Goal: Task Accomplishment & Management: Manage account settings

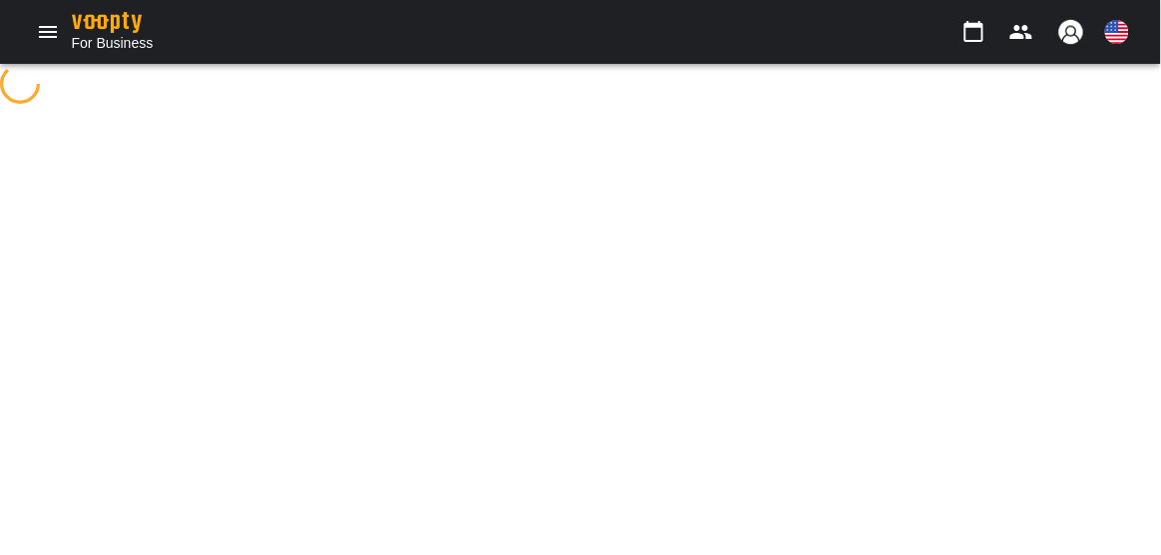
select select "**"
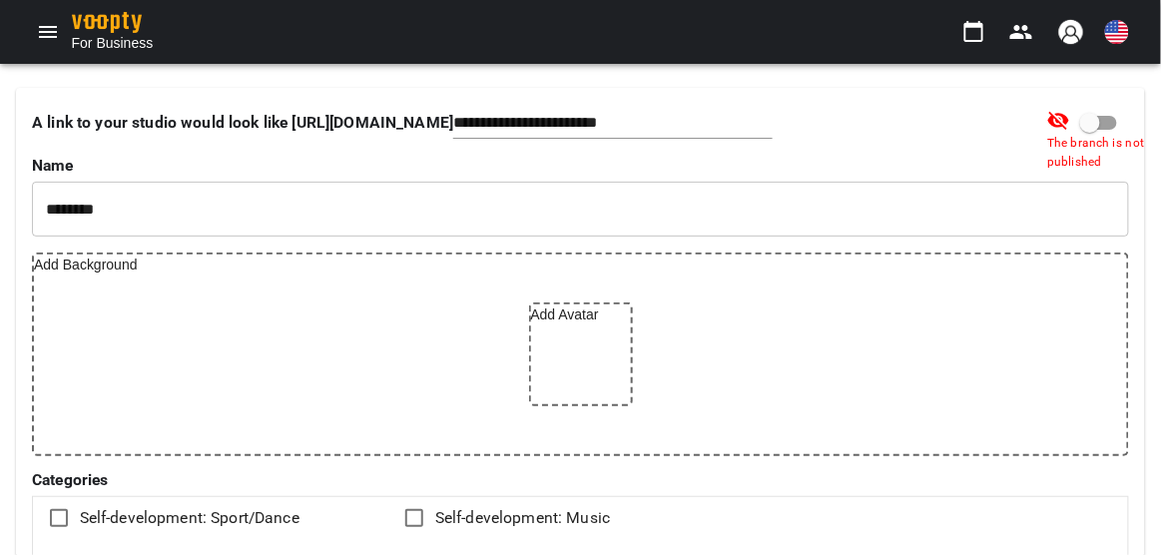
click at [41, 34] on icon "Menu" at bounding box center [48, 32] width 24 height 24
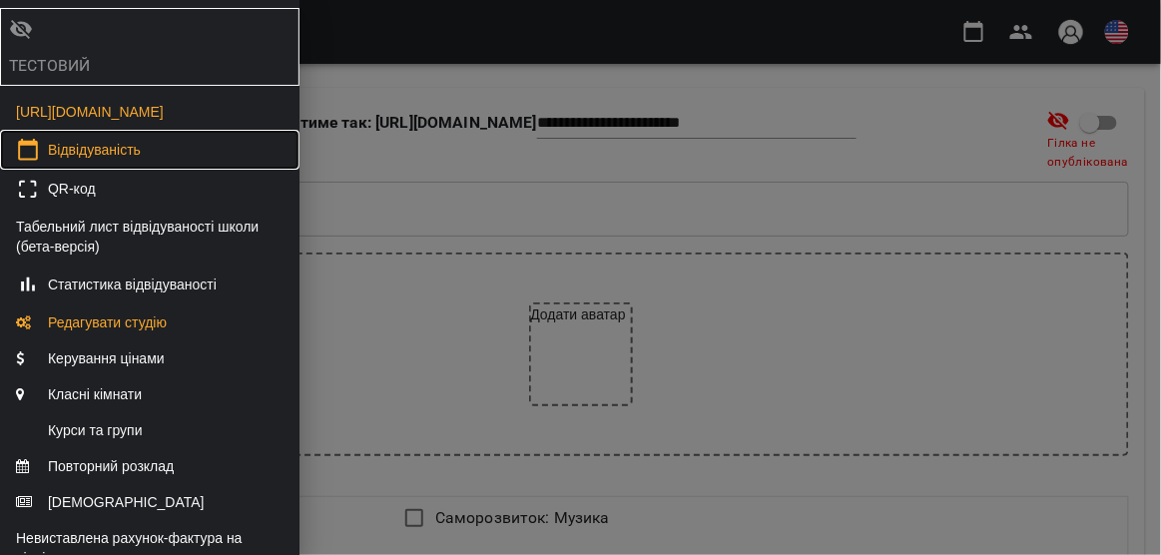
click at [141, 158] on font "Відвідуваність" at bounding box center [94, 150] width 93 height 16
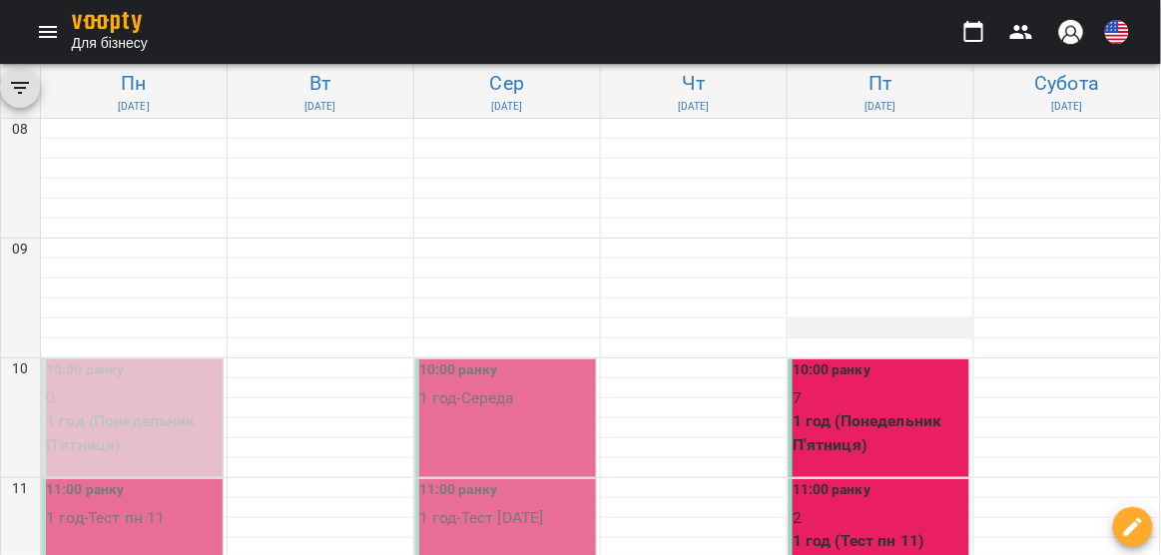
scroll to position [163, 0]
click at [888, 411] on font "1 год (Понедельник П'ятниця)" at bounding box center [868, 432] width 150 height 43
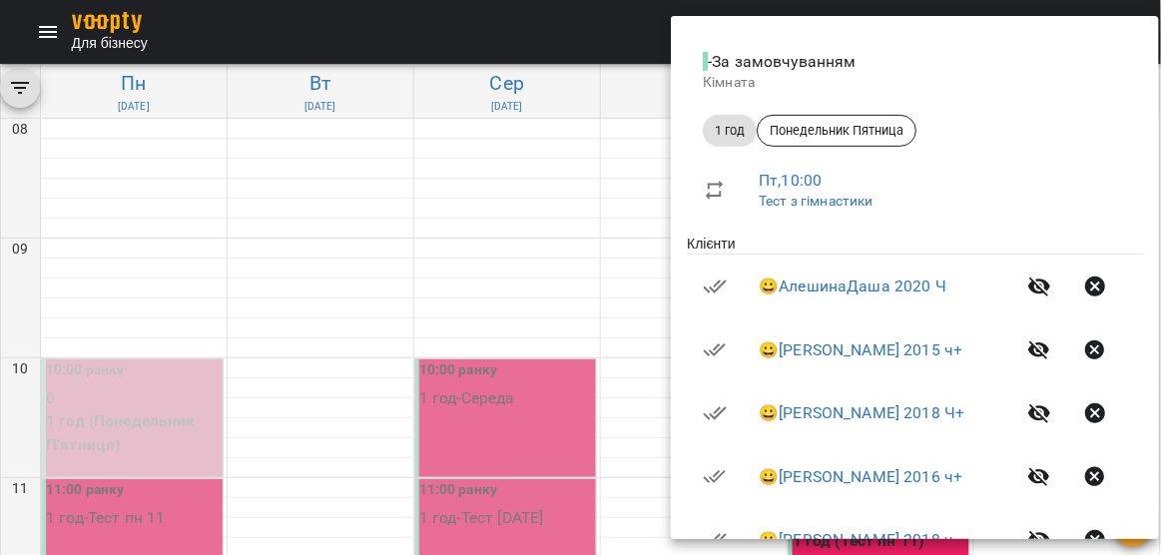
scroll to position [0, 0]
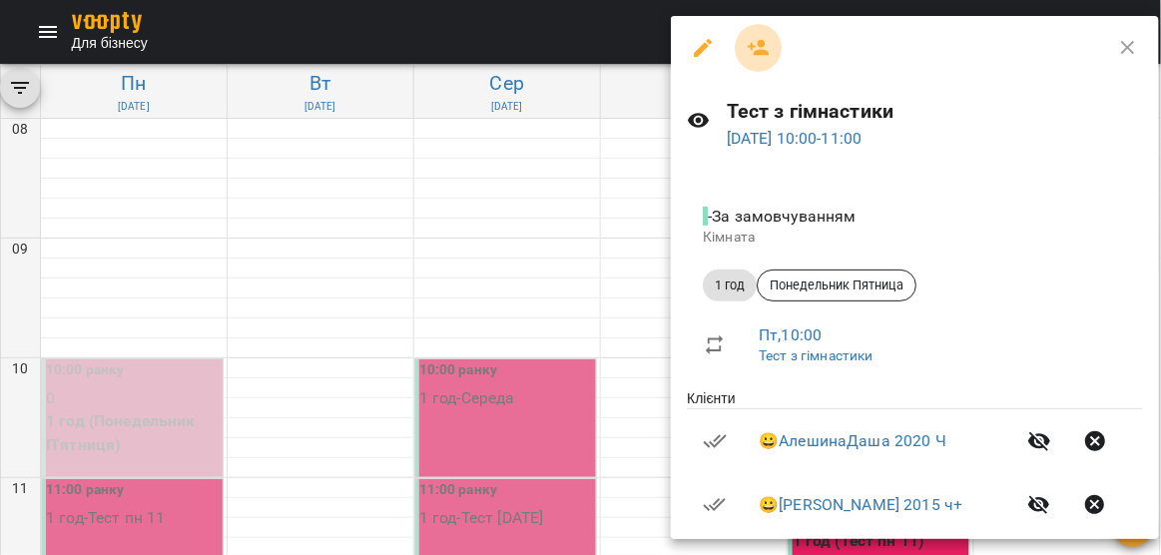
click at [762, 47] on icon "button" at bounding box center [759, 48] width 22 height 16
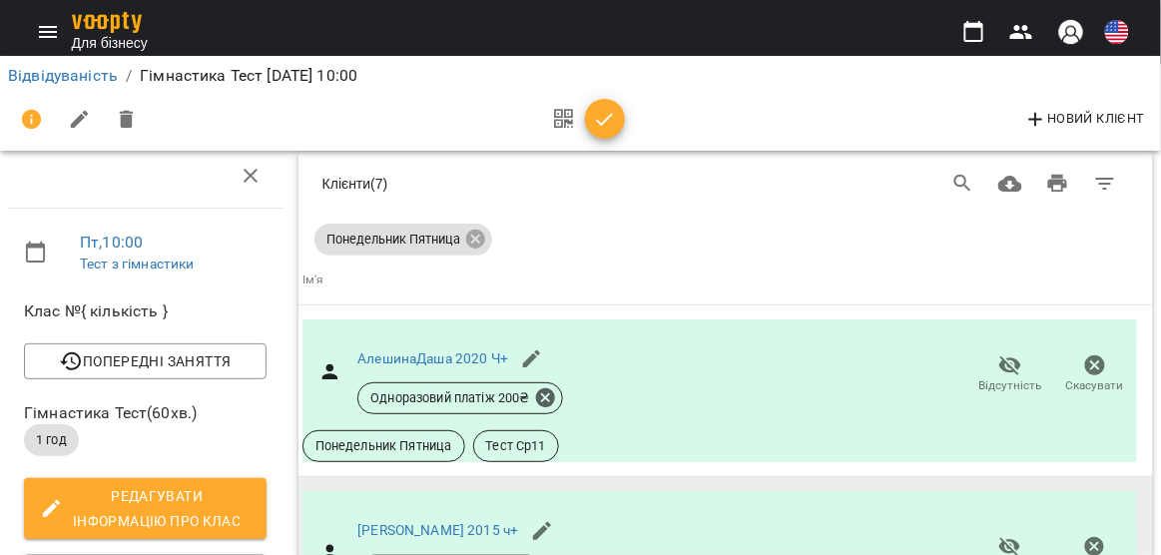
scroll to position [98, 0]
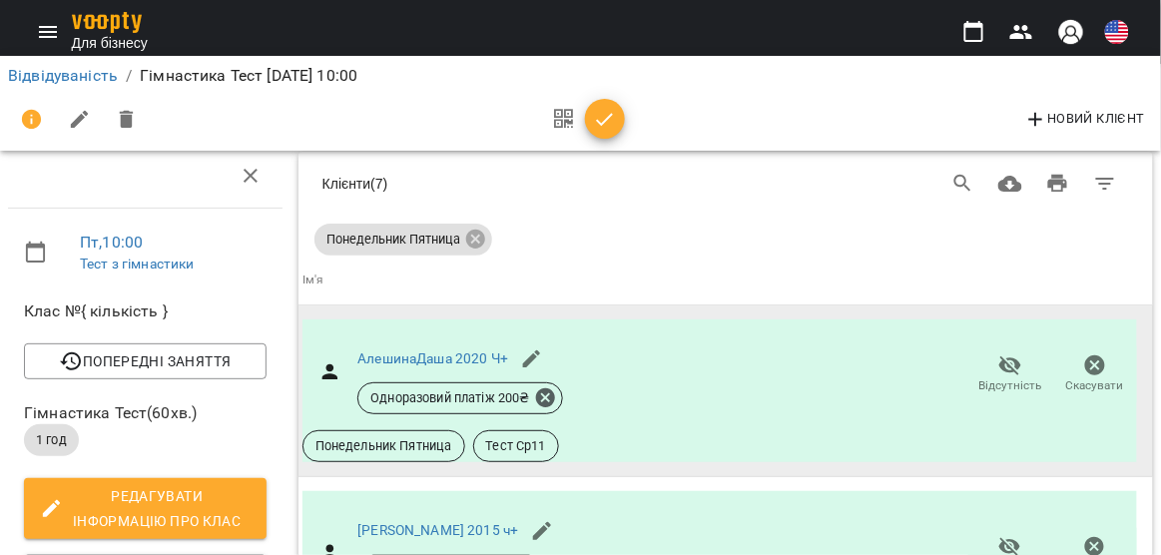
click at [1097, 354] on icon "button" at bounding box center [1095, 366] width 24 height 24
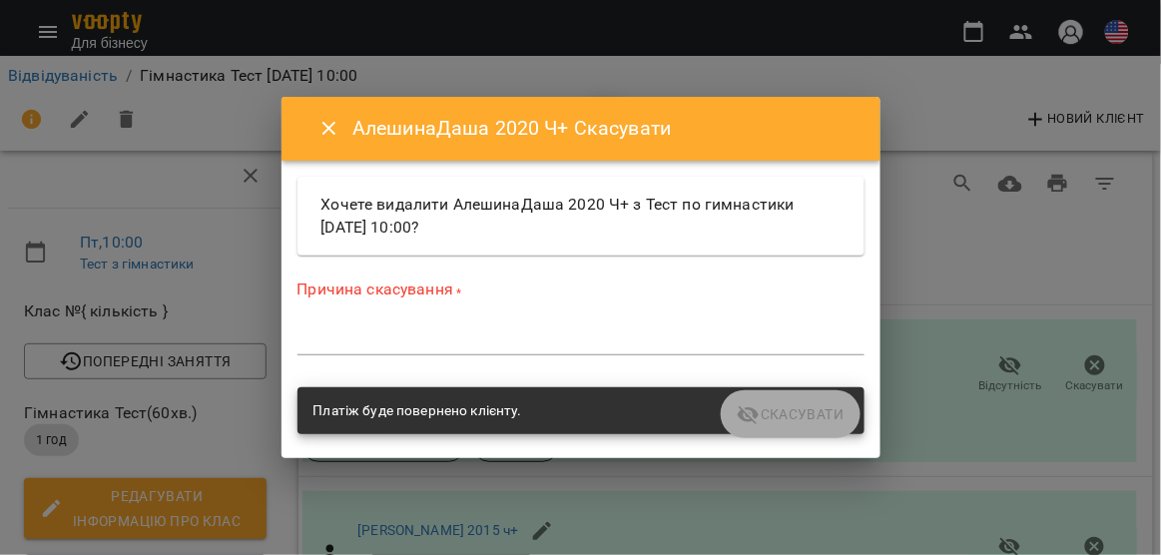
click at [324, 128] on icon "Закрити" at bounding box center [330, 129] width 24 height 24
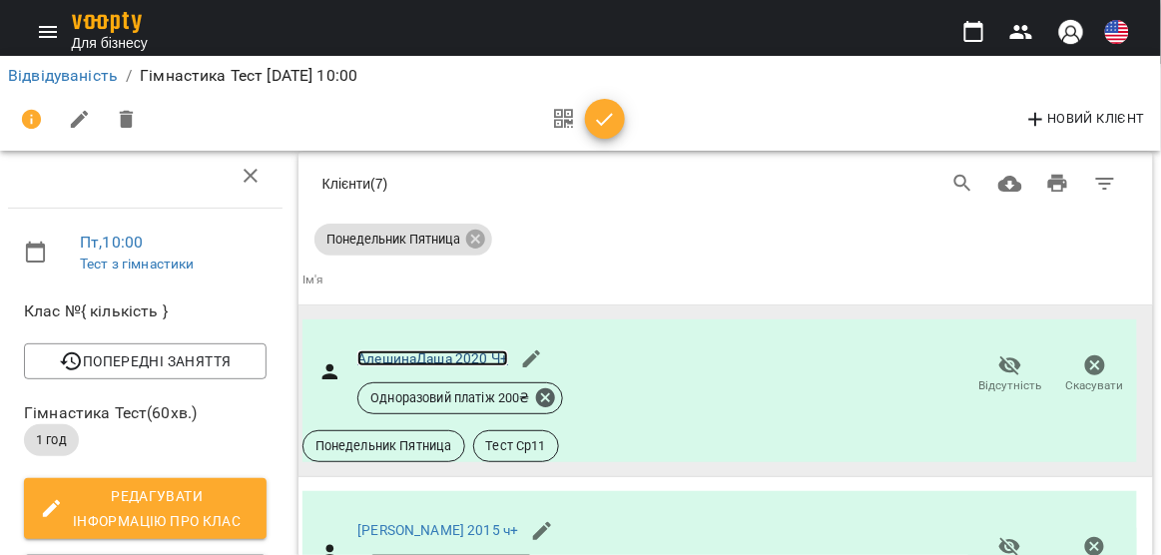
click at [476, 351] on font "АлешинаДаша 2020 Ч+" at bounding box center [433, 359] width 151 height 16
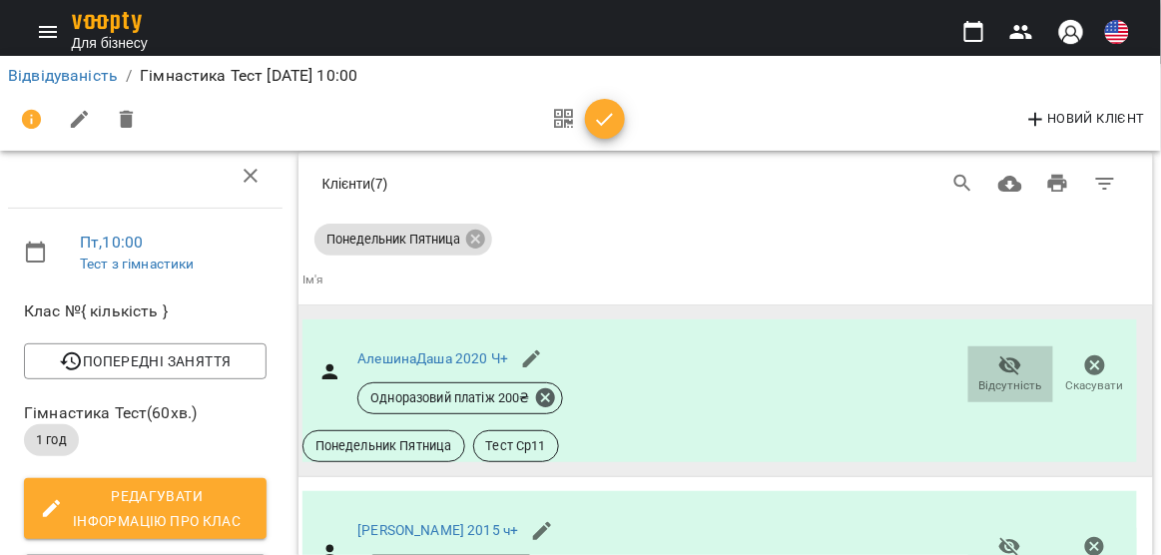
click at [1006, 357] on icon "button" at bounding box center [1011, 366] width 22 height 19
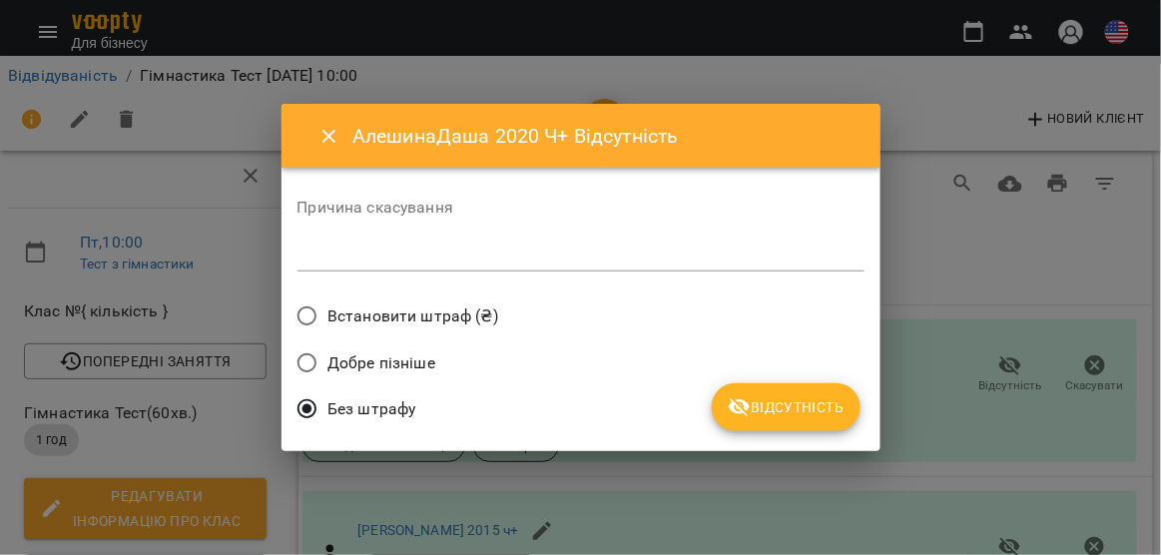
click at [324, 129] on icon "Закрити" at bounding box center [330, 137] width 24 height 24
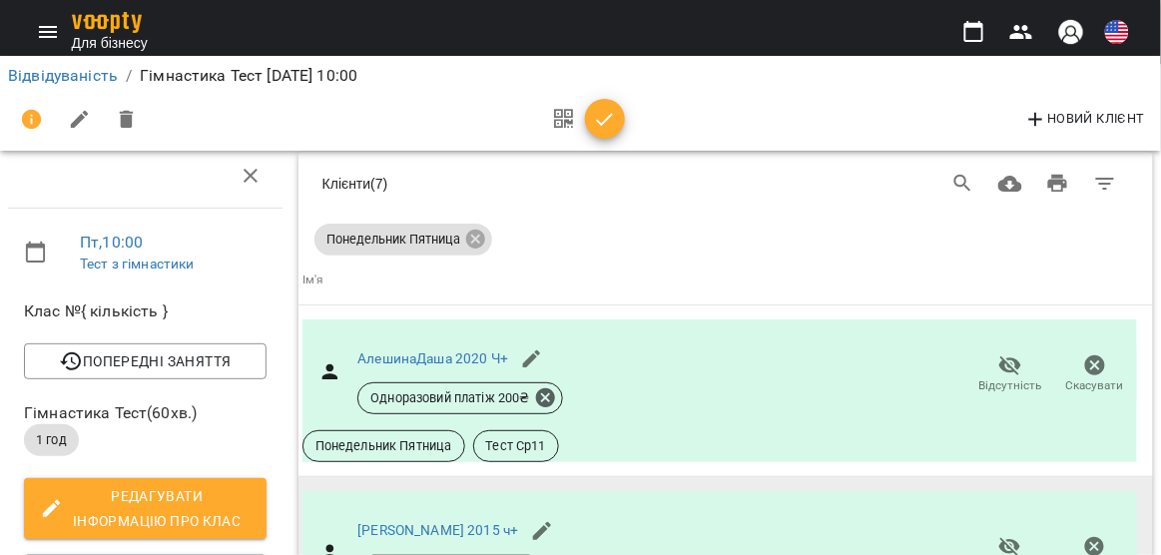
scroll to position [512, 0]
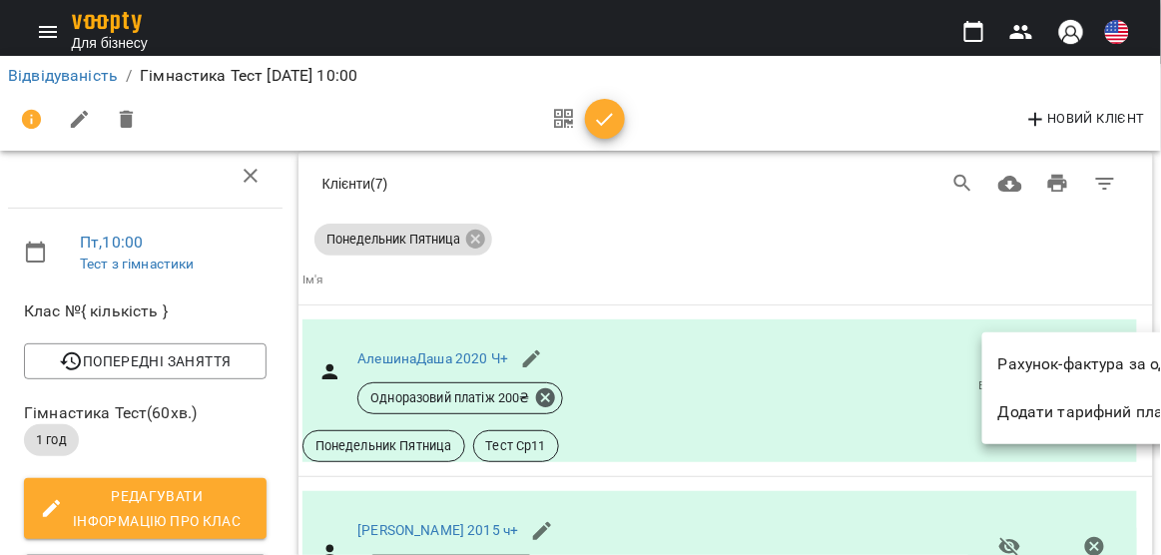
drag, startPoint x: 1055, startPoint y: 343, endPoint x: 790, endPoint y: 375, distance: 266.7
click at [790, 373] on div "Рахунок-фактура за один візит Додати тарифний план" at bounding box center [580, 277] width 1161 height 555
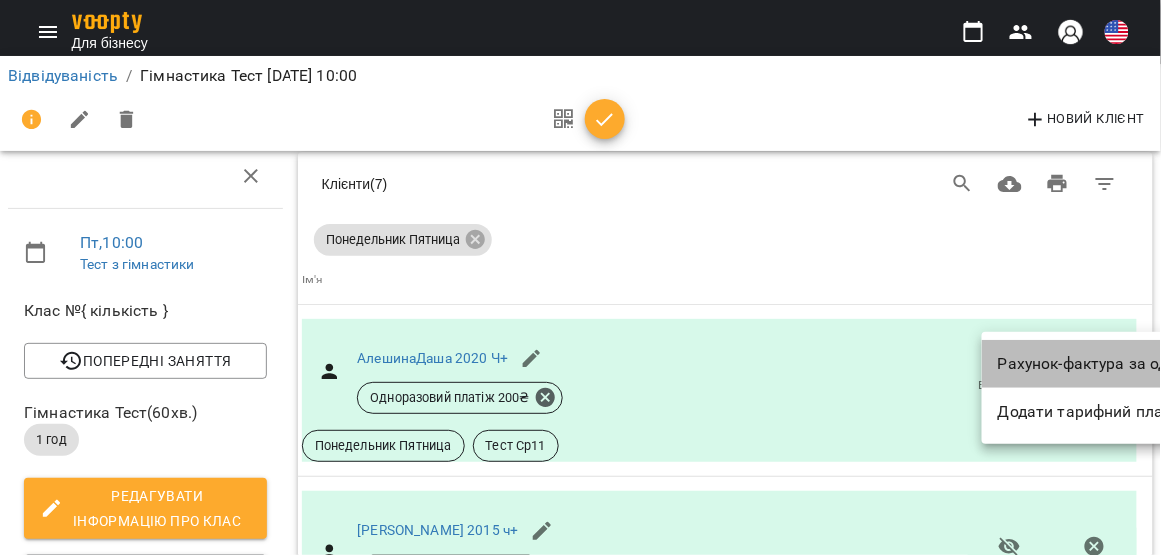
click at [1007, 360] on font "Рахунок-фактура за один візит" at bounding box center [1114, 364] width 231 height 19
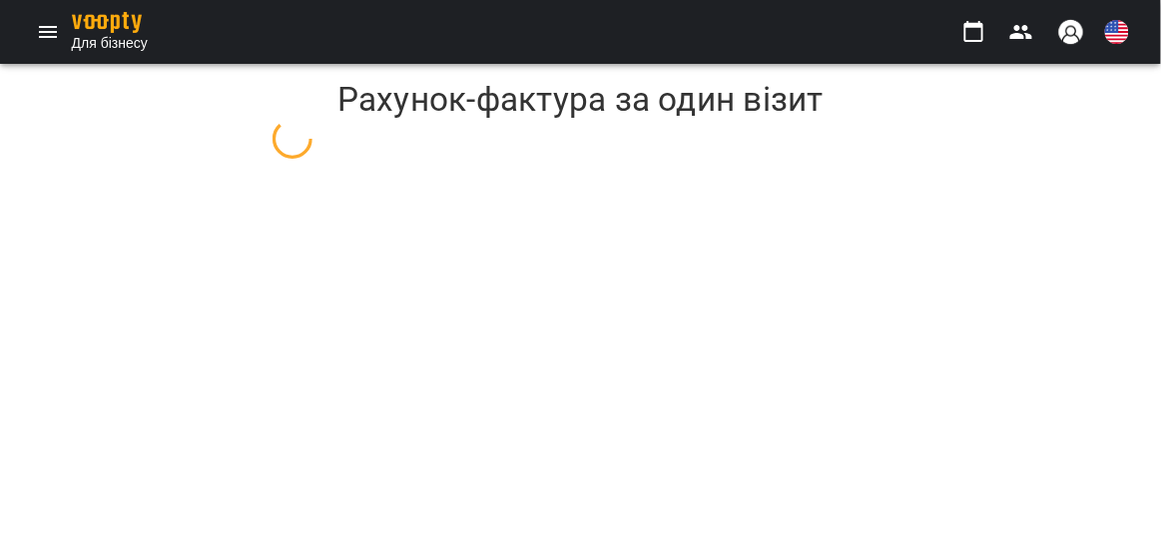
select select "**"
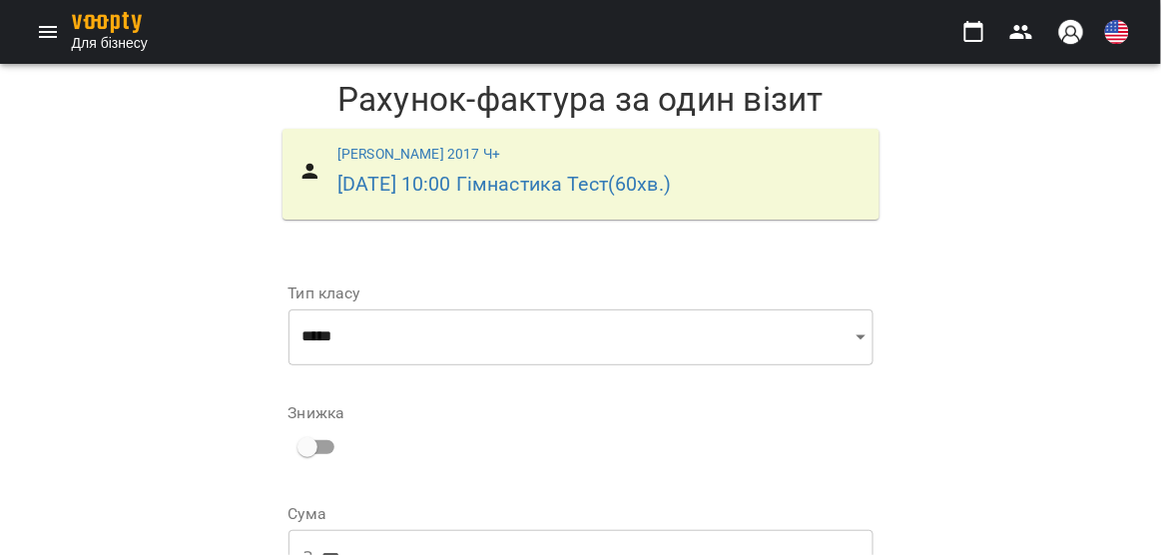
scroll to position [414, 0]
select select "**********"
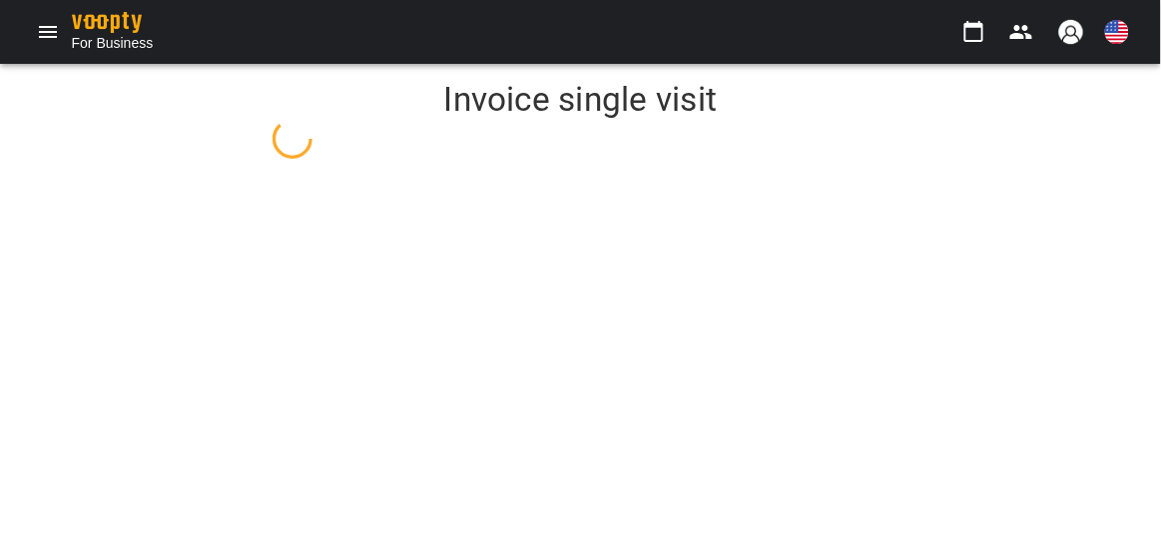
select select "**"
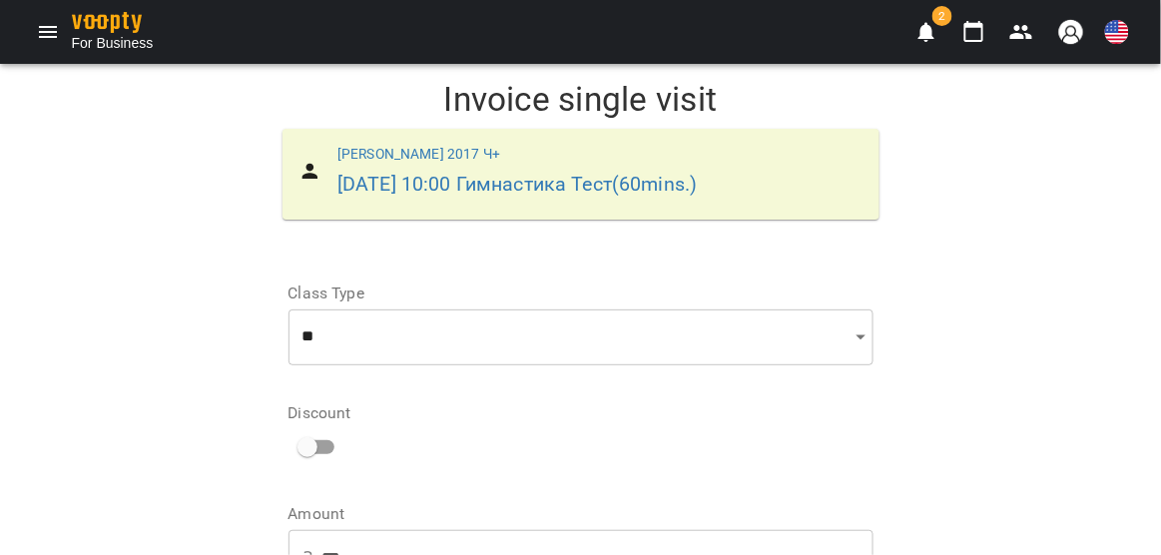
scroll to position [414, 0]
click at [49, 33] on icon "Menu" at bounding box center [48, 32] width 24 height 24
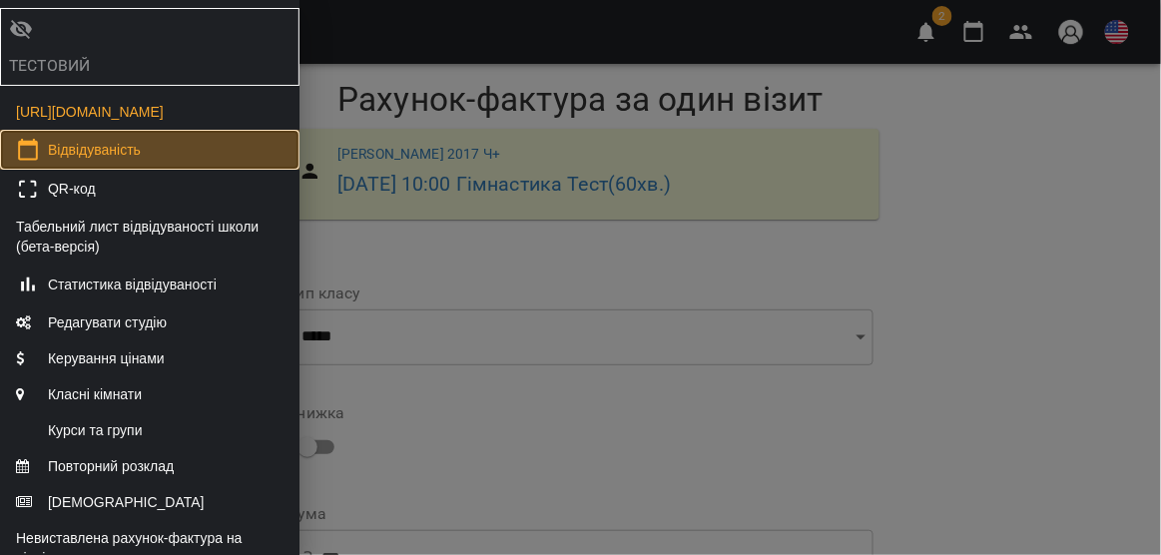
click at [120, 158] on font "Відвідуваність" at bounding box center [94, 150] width 93 height 16
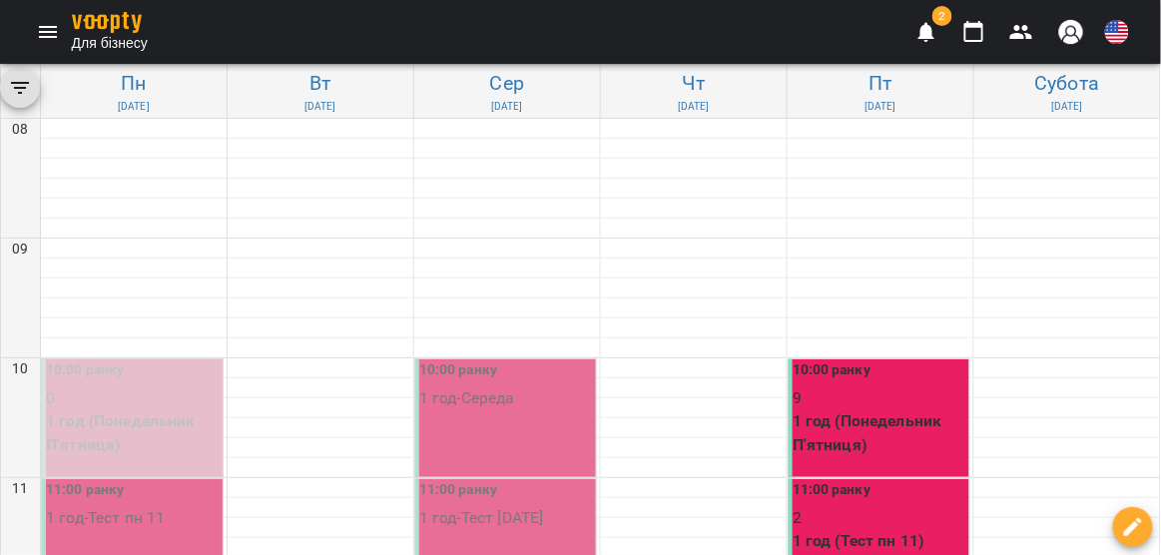
click at [847, 395] on p "9" at bounding box center [881, 398] width 177 height 24
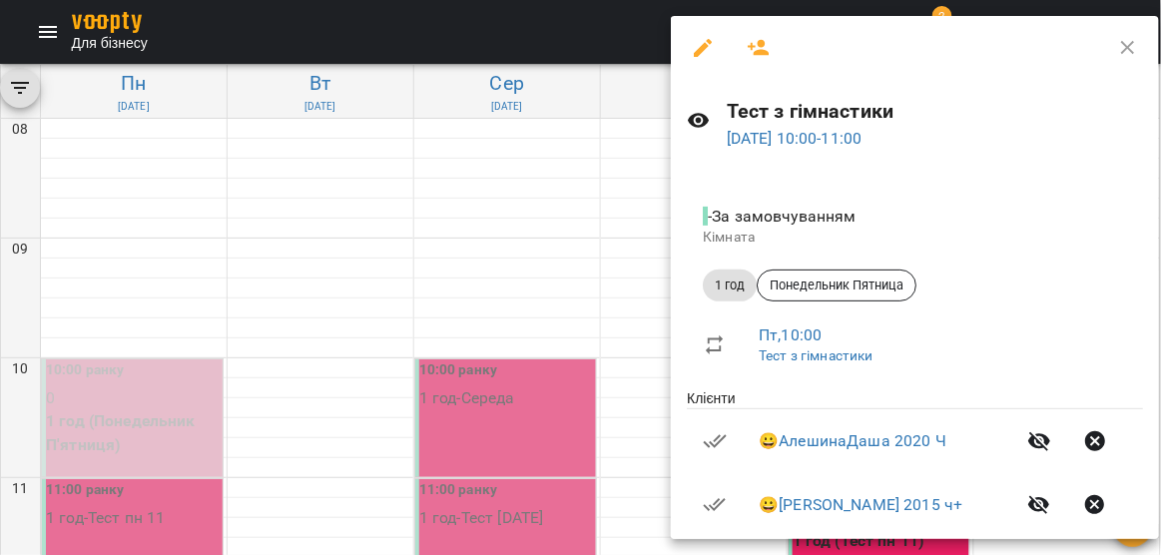
click at [764, 52] on icon "button" at bounding box center [759, 48] width 22 height 16
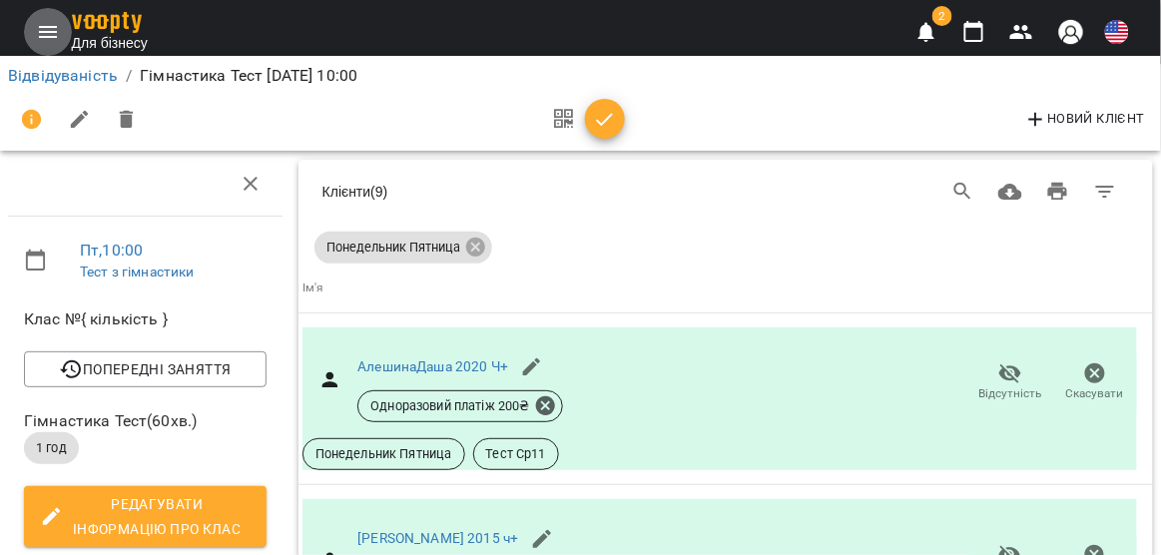
click at [49, 26] on icon "Меню" at bounding box center [48, 32] width 18 height 12
